Goal: Task Accomplishment & Management: Manage account settings

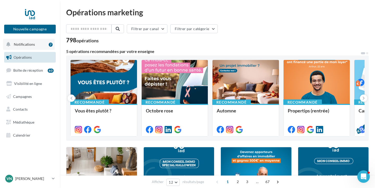
click at [22, 43] on span "Notifications" at bounding box center [24, 44] width 21 height 4
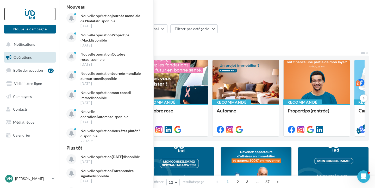
click at [43, 15] on div at bounding box center [30, 14] width 42 height 13
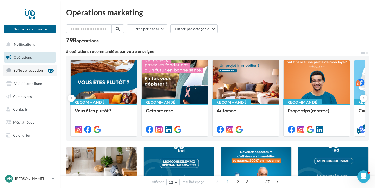
click at [29, 71] on span "Boîte de réception" at bounding box center [28, 70] width 30 height 4
click at [28, 120] on span "Médiathèque" at bounding box center [23, 122] width 21 height 4
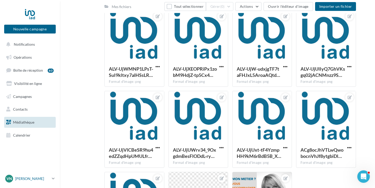
scroll to position [139, 0]
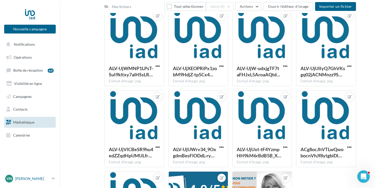
click at [51, 178] on link "VN [PERSON_NAME] [PERSON_NAME][EMAIL_ADDRESS][PERSON_NAME][DOMAIN_NAME]" at bounding box center [30, 179] width 52 height 10
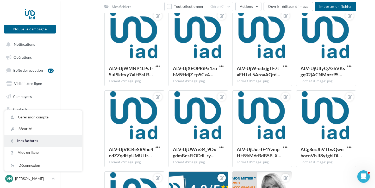
click at [35, 139] on link "Mes factures" at bounding box center [43, 141] width 78 height 12
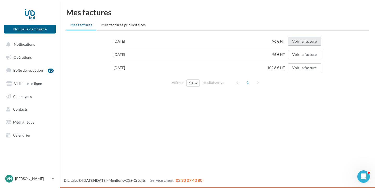
click at [303, 40] on button "Voir la facture" at bounding box center [303, 41] width 33 height 9
